Goal: Entertainment & Leisure: Consume media (video, audio)

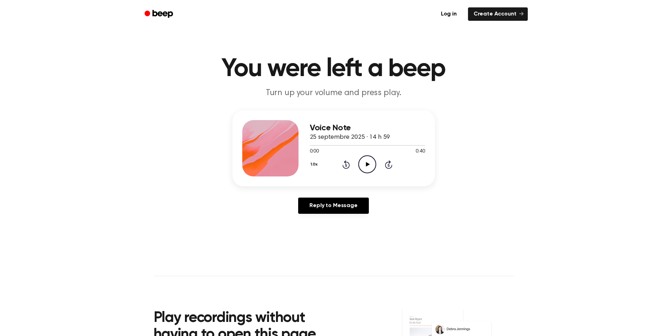
click at [361, 162] on icon "Play Audio" at bounding box center [368, 164] width 18 height 18
click at [367, 164] on icon at bounding box center [368, 164] width 4 height 5
click at [338, 144] on div at bounding box center [367, 145] width 115 height 6
drag, startPoint x: 322, startPoint y: 145, endPoint x: 337, endPoint y: 146, distance: 15.9
click at [337, 146] on div at bounding box center [367, 145] width 115 height 6
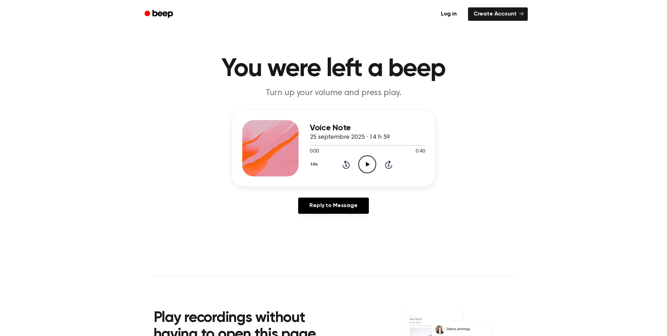
click at [371, 162] on icon "Play Audio" at bounding box center [368, 164] width 18 height 18
